Goal: Transaction & Acquisition: Purchase product/service

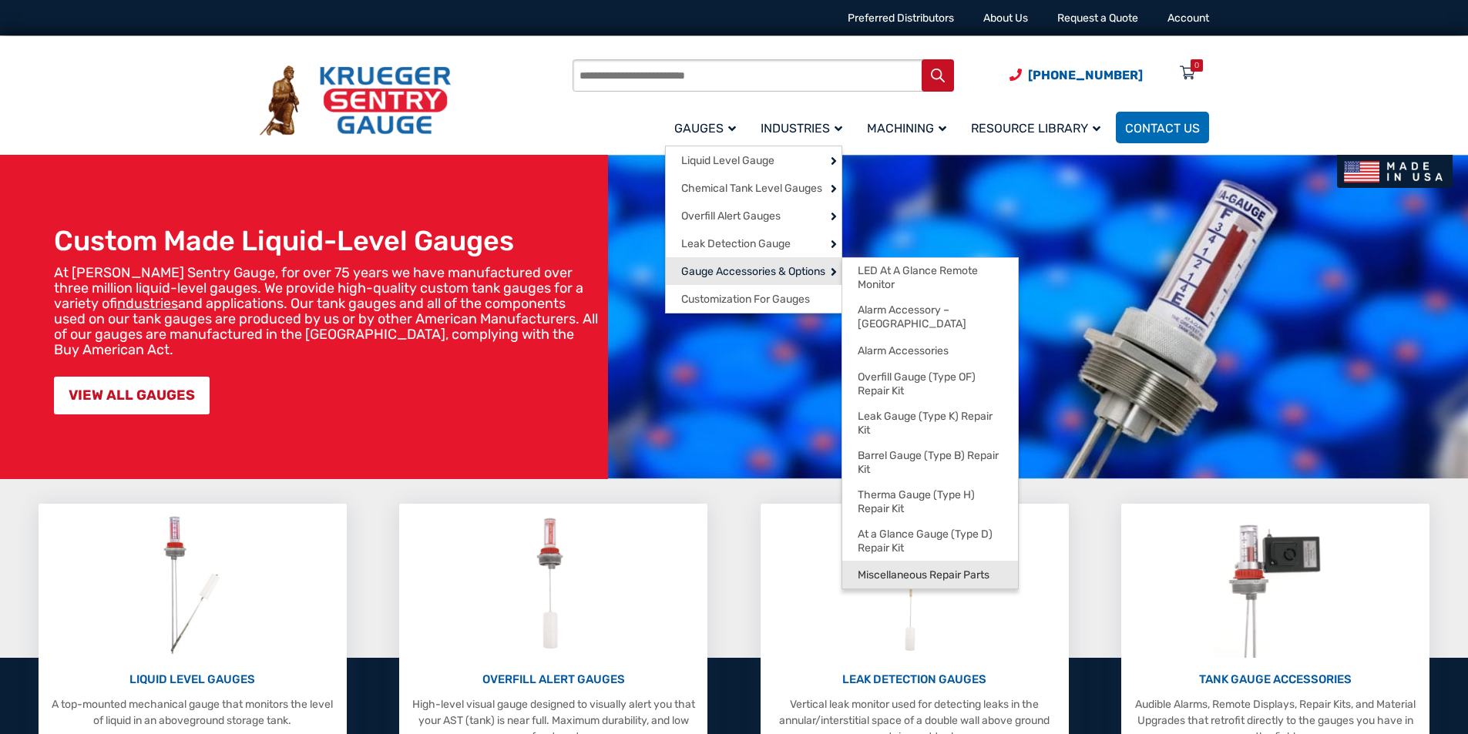
click at [949, 569] on span "Miscellaneous Repair Parts" at bounding box center [924, 576] width 132 height 14
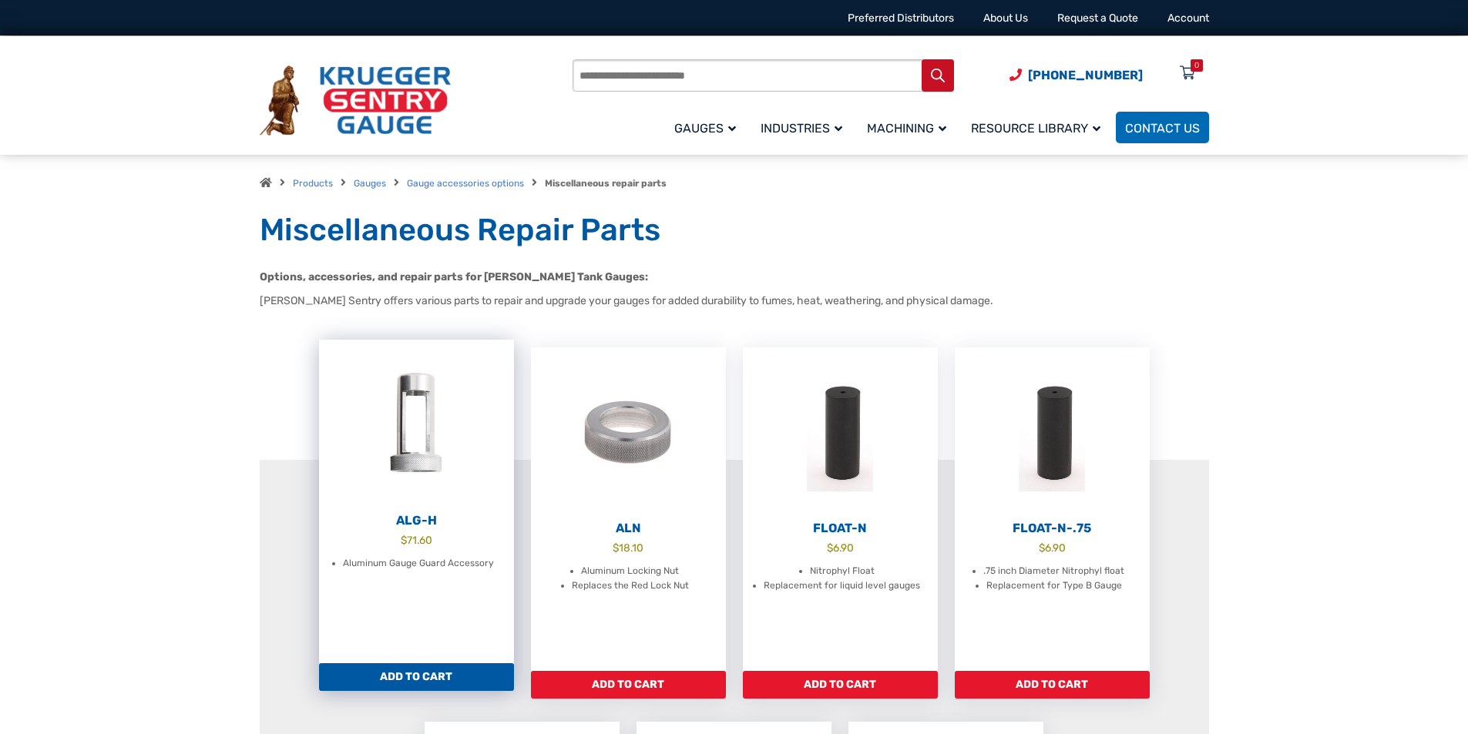
click at [419, 468] on img at bounding box center [416, 425] width 195 height 170
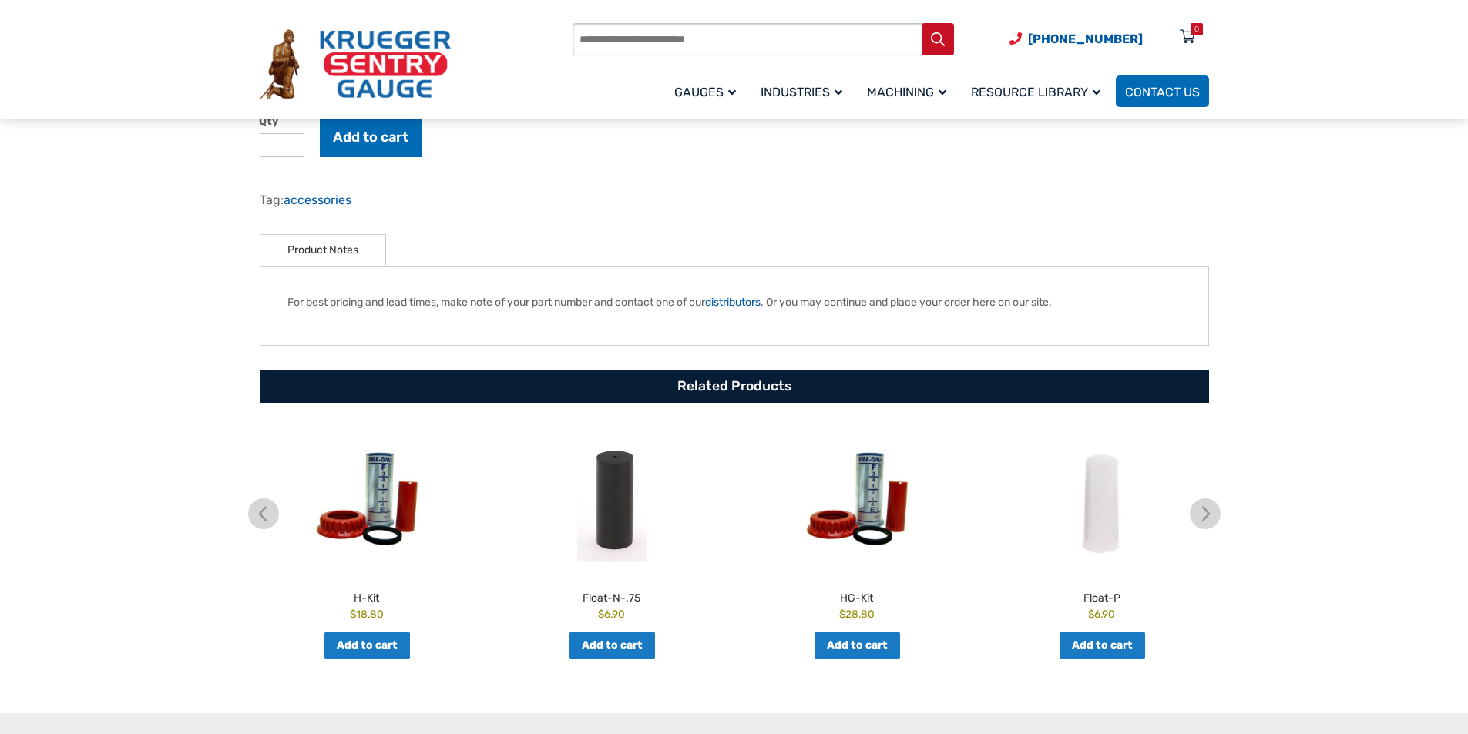
scroll to position [539, 0]
